Goal: Feedback & Contribution: Leave review/rating

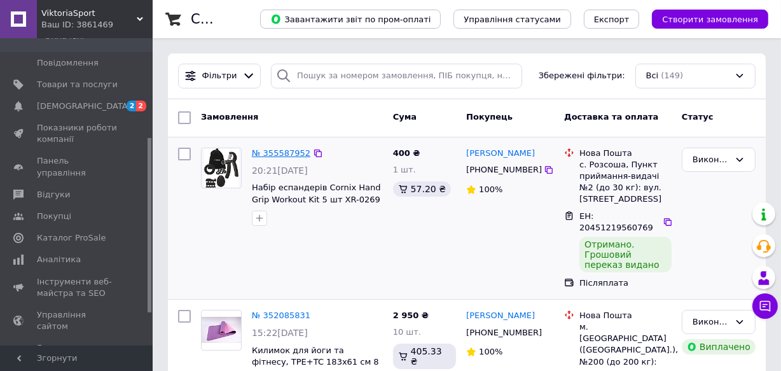
click at [277, 153] on link "№ 355587952" at bounding box center [281, 153] width 59 height 10
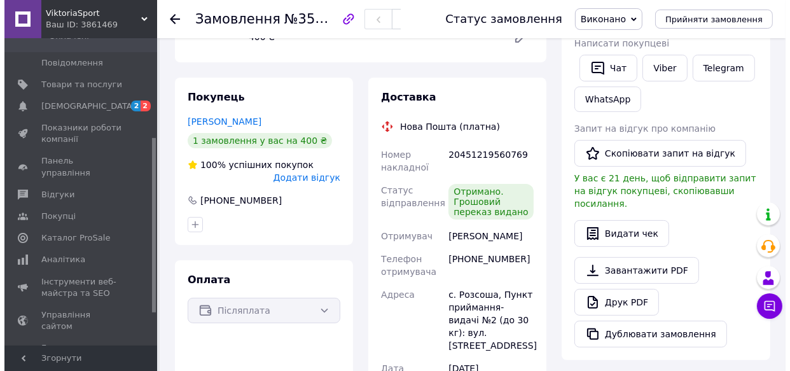
scroll to position [231, 0]
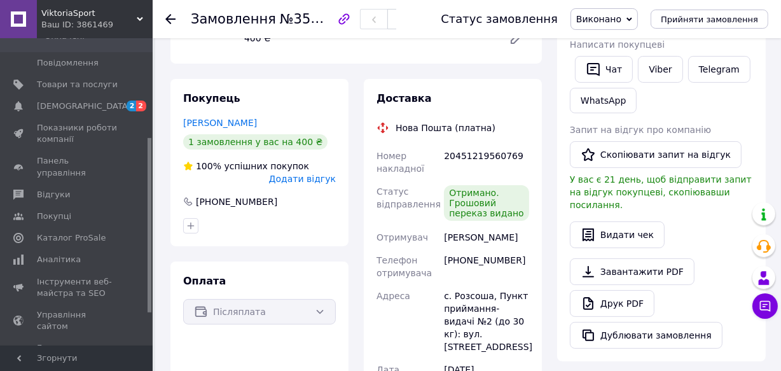
click at [324, 174] on span "Додати відгук" at bounding box center [302, 179] width 67 height 10
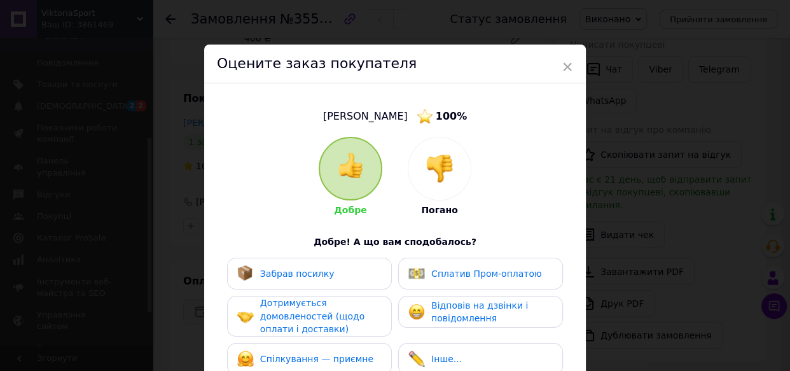
click at [357, 169] on img at bounding box center [350, 165] width 25 height 25
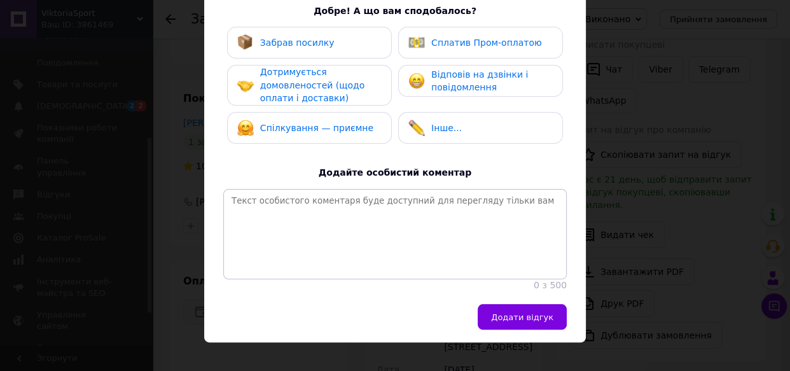
click at [519, 322] on span "Додати відгук" at bounding box center [522, 317] width 62 height 10
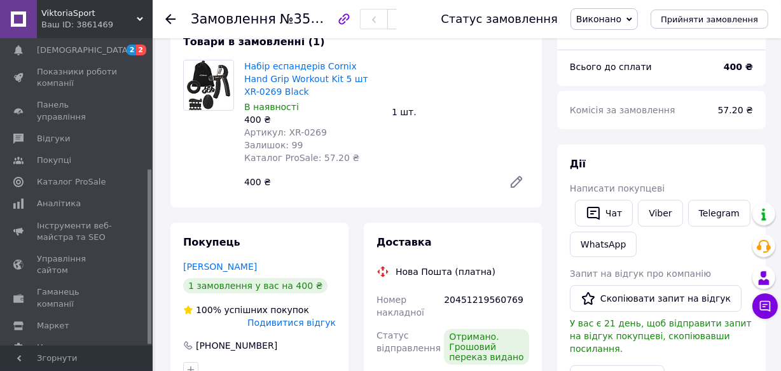
scroll to position [115, 0]
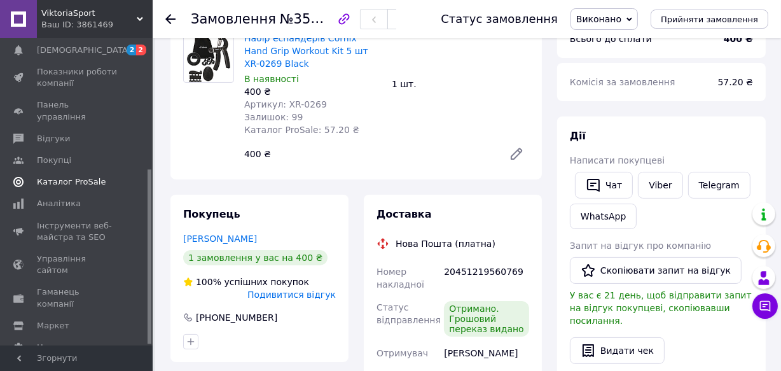
click at [69, 176] on span "Каталог ProSale" at bounding box center [71, 181] width 69 height 11
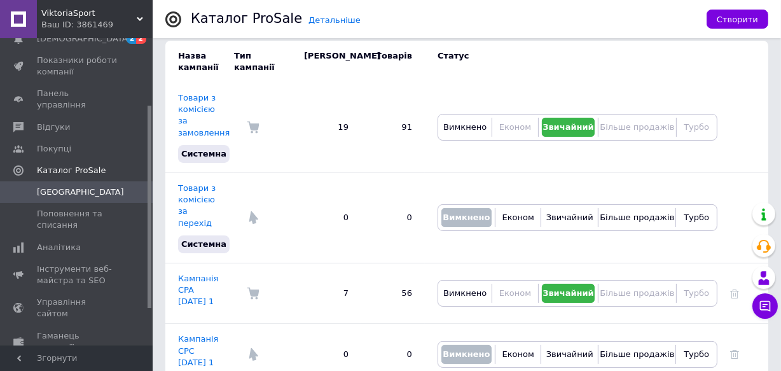
scroll to position [141, 0]
